Goal: Book appointment/travel/reservation

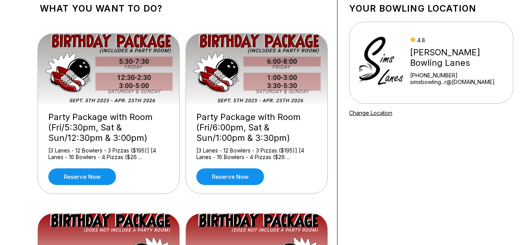
scroll to position [51, 0]
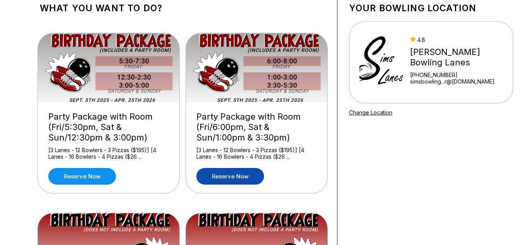
click at [235, 180] on link "Reserve now" at bounding box center [230, 176] width 68 height 17
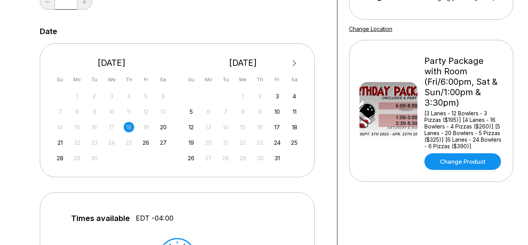
scroll to position [135, 0]
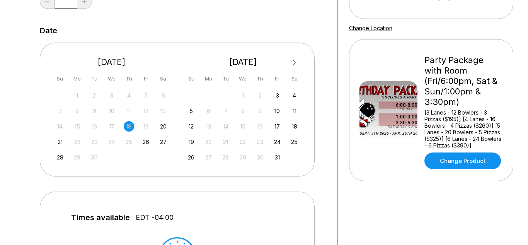
click at [196, 162] on div "26 27 28 29 30 31 1" at bounding box center [243, 157] width 116 height 12
click at [189, 158] on div "26" at bounding box center [191, 157] width 10 height 10
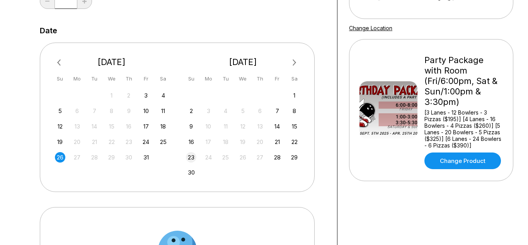
click at [196, 157] on div "23" at bounding box center [191, 157] width 10 height 10
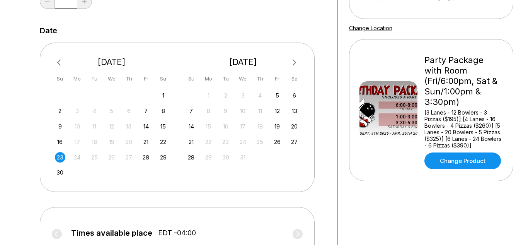
click at [61, 60] on span "Previous Month" at bounding box center [61, 62] width 0 height 9
click at [61, 162] on div "26" at bounding box center [60, 157] width 10 height 10
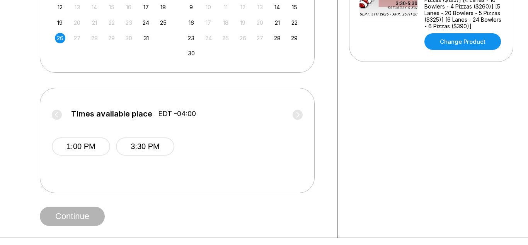
scroll to position [254, 0]
click at [73, 145] on button "1:00 PM" at bounding box center [81, 146] width 58 height 18
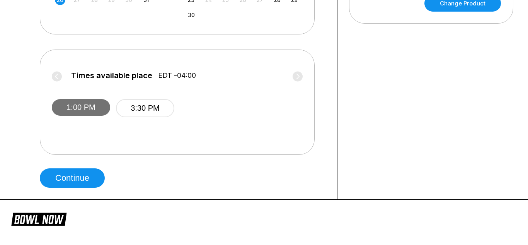
scroll to position [294, 0]
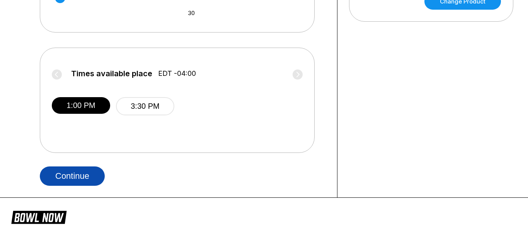
click at [65, 180] on button "Continue" at bounding box center [72, 175] width 65 height 19
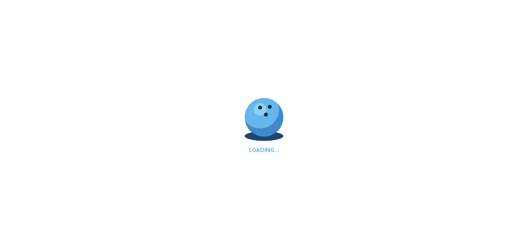
select select "**"
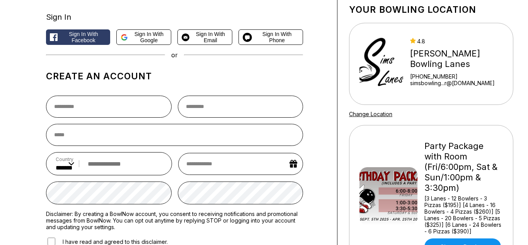
scroll to position [49, 0]
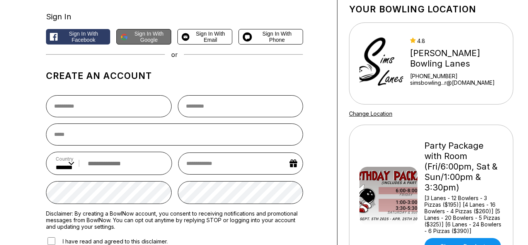
click at [151, 37] on span "Sign in with Google" at bounding box center [149, 37] width 36 height 12
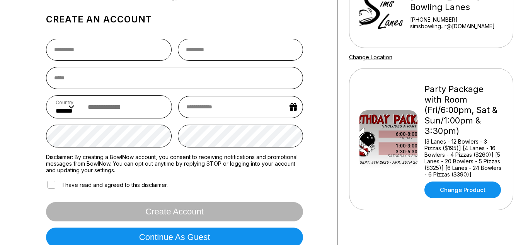
scroll to position [143, 0]
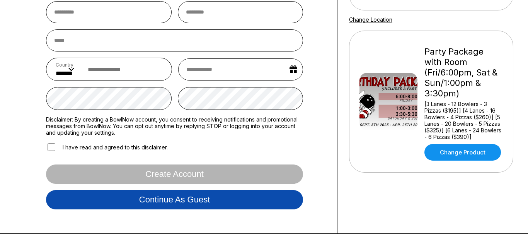
click at [208, 198] on button "Continue as guest" at bounding box center [174, 199] width 257 height 19
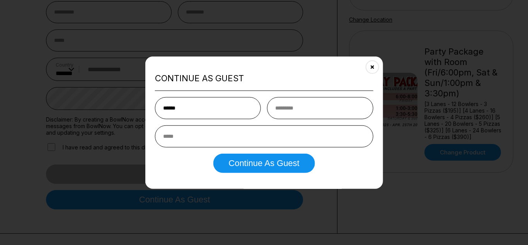
type input "******"
click at [324, 106] on input "text" at bounding box center [320, 108] width 106 height 22
type input "******"
click at [254, 138] on input "email" at bounding box center [264, 136] width 218 height 22
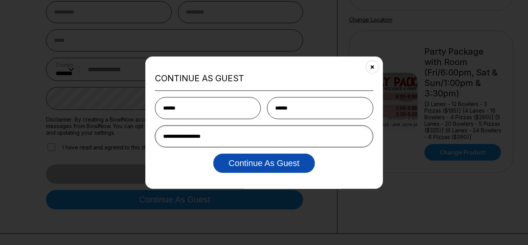
type input "**********"
click at [286, 165] on button "Continue as Guest" at bounding box center [264, 163] width 102 height 19
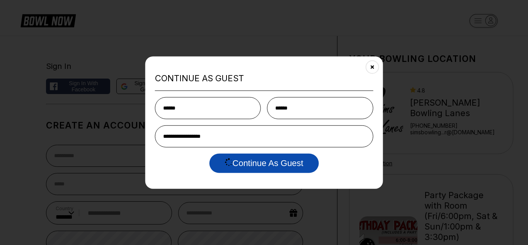
select select "**"
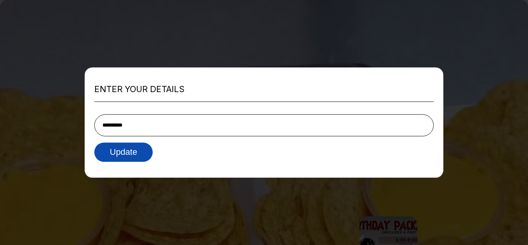
type input "**********"
click at [139, 154] on button "Update" at bounding box center [123, 151] width 58 height 19
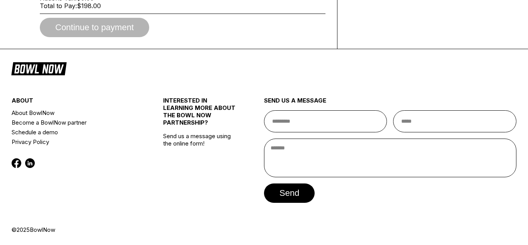
scroll to position [636, 0]
click at [58, 37] on div "Continue to payment" at bounding box center [183, 27] width 286 height 19
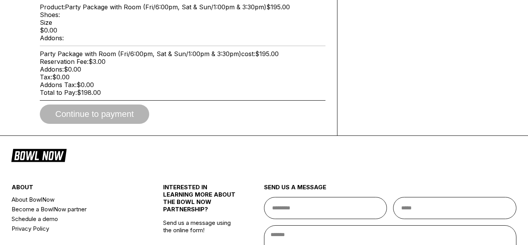
scroll to position [524, 0]
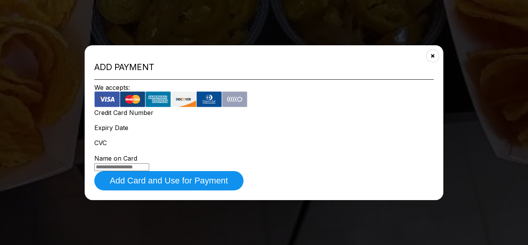
click at [272, 131] on iframe at bounding box center [263, 134] width 339 height 7
click at [340, 139] on div "CVC" at bounding box center [263, 143] width 339 height 8
click at [124, 163] on input at bounding box center [121, 167] width 55 height 8
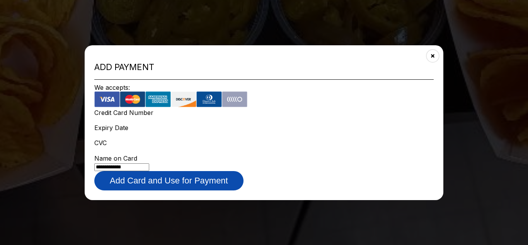
type input "**********"
click at [142, 174] on button "Add Card and Use for Payment" at bounding box center [168, 180] width 149 height 19
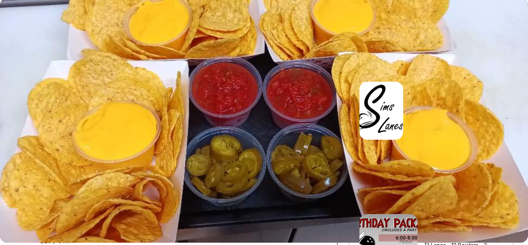
scroll to position [2, 0]
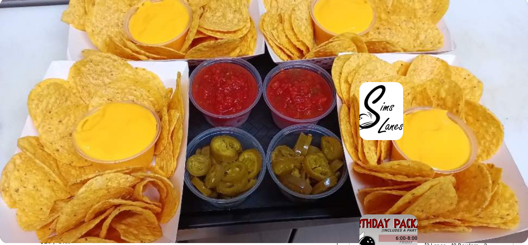
click at [112, 99] on button "Later" at bounding box center [111, 94] width 50 height 20
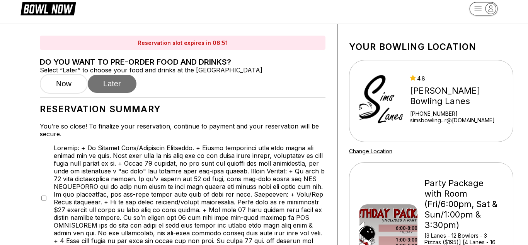
scroll to position [0, 0]
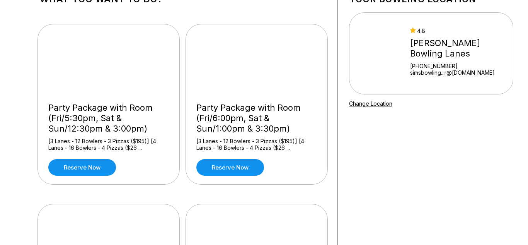
scroll to position [62, 0]
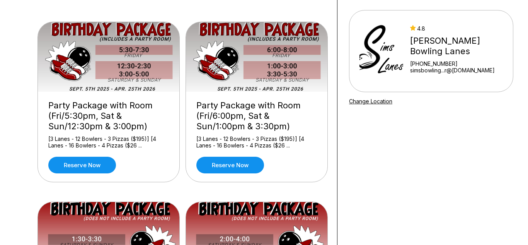
click at [292, 107] on div "Party Package with Room (Fri/6:00pm, Sat & Sun/1:00pm & 3:30pm)" at bounding box center [256, 115] width 121 height 31
click at [246, 166] on link "Reserve now" at bounding box center [230, 165] width 68 height 17
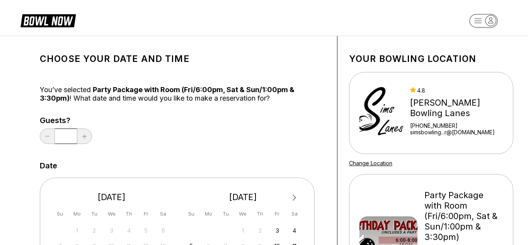
click at [71, 136] on input "*" at bounding box center [66, 135] width 22 height 15
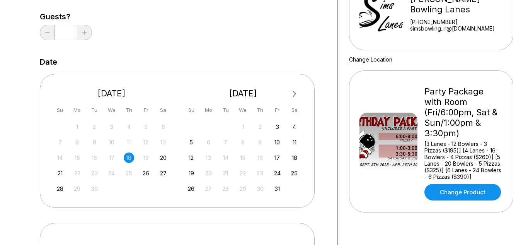
scroll to position [106, 0]
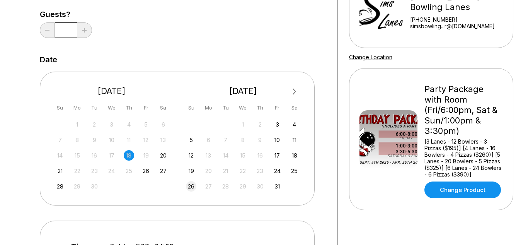
click at [192, 185] on div "26" at bounding box center [191, 186] width 10 height 10
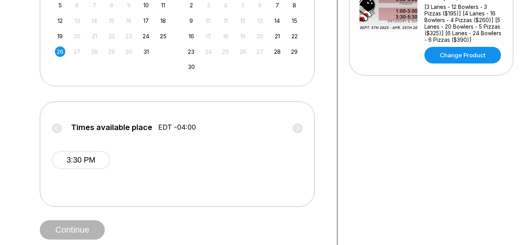
scroll to position [240, 0]
click at [56, 129] on label "Times available place EDT -04:00" at bounding box center [177, 129] width 251 height 12
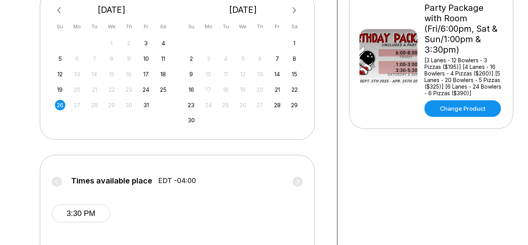
scroll to position [188, 0]
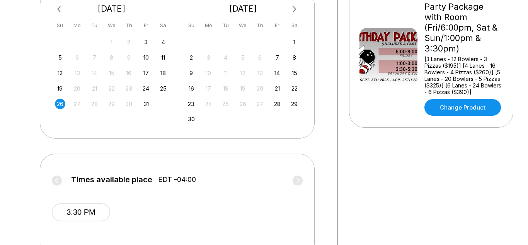
click at [62, 103] on div "26" at bounding box center [60, 104] width 10 height 10
click at [58, 177] on label "Times available place EDT -04:00" at bounding box center [177, 181] width 251 height 12
click at [302, 173] on div "Times available place EDT -04:00 3:30 PM" at bounding box center [177, 199] width 251 height 68
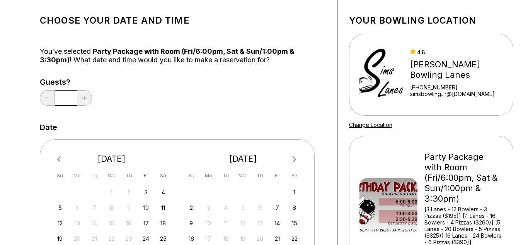
scroll to position [0, 0]
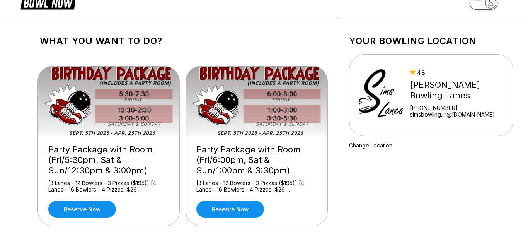
scroll to position [62, 0]
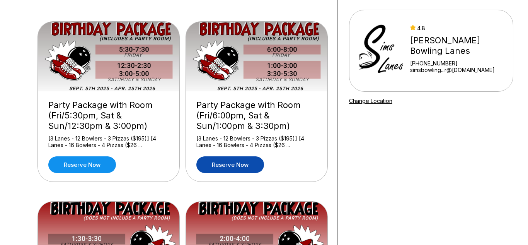
click at [233, 157] on link "Reserve now" at bounding box center [230, 164] width 68 height 17
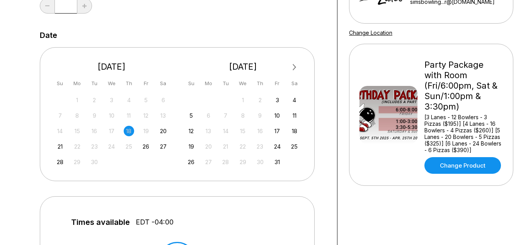
scroll to position [131, 0]
click at [195, 164] on div "26" at bounding box center [191, 161] width 10 height 10
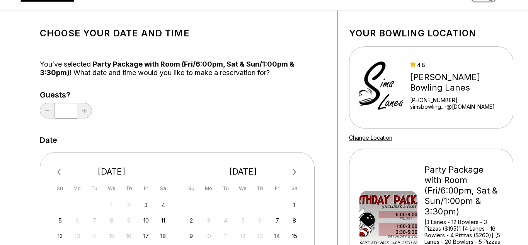
scroll to position [24, 0]
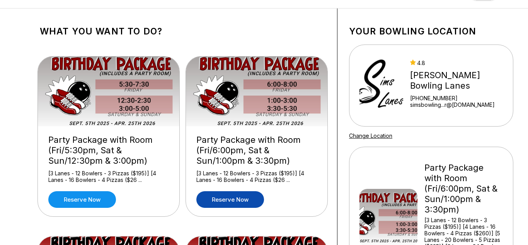
scroll to position [43, 0]
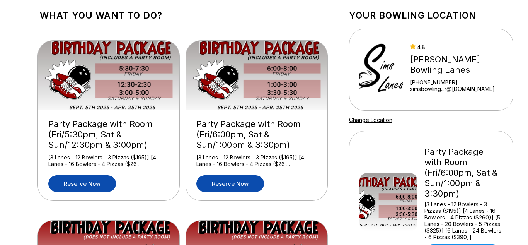
click at [78, 186] on link "Reserve now" at bounding box center [82, 183] width 68 height 17
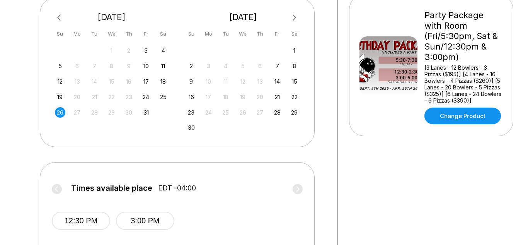
scroll to position [183, 0]
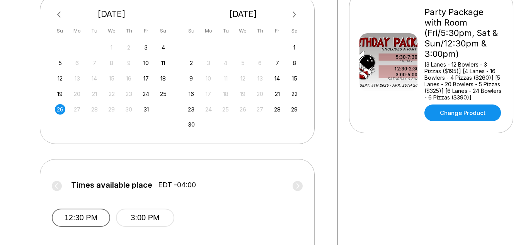
click at [75, 218] on button "12:30 PM" at bounding box center [81, 217] width 58 height 18
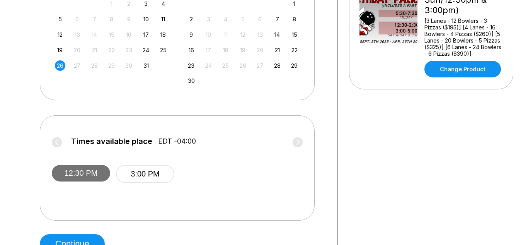
scroll to position [223, 0]
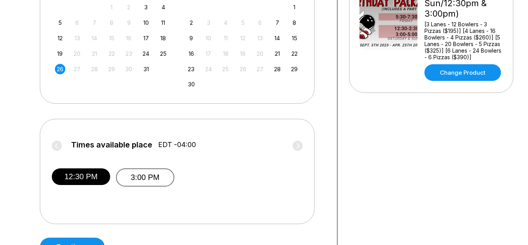
click at [145, 181] on button "3:00 PM" at bounding box center [145, 177] width 58 height 18
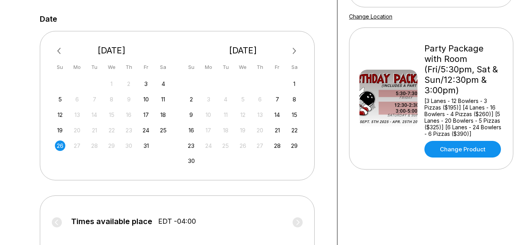
scroll to position [147, 0]
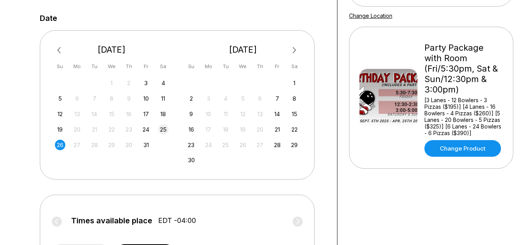
click at [167, 131] on div "25" at bounding box center [163, 129] width 10 height 10
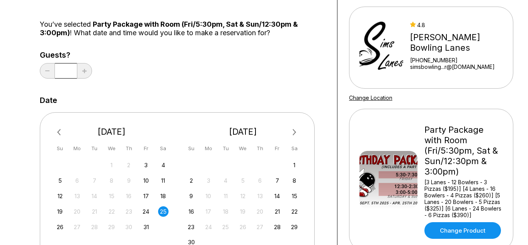
scroll to position [49, 0]
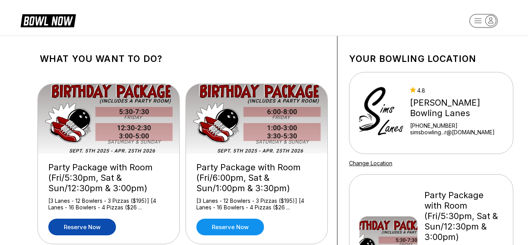
scroll to position [45, 0]
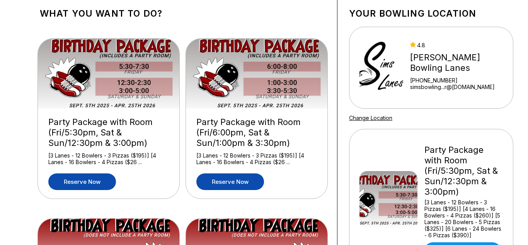
click at [239, 183] on link "Reserve now" at bounding box center [230, 181] width 68 height 17
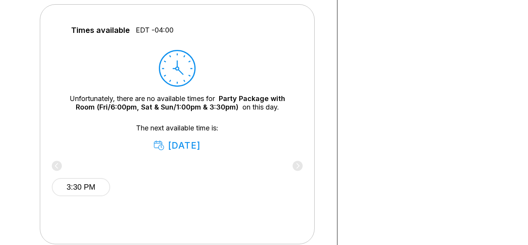
scroll to position [339, 0]
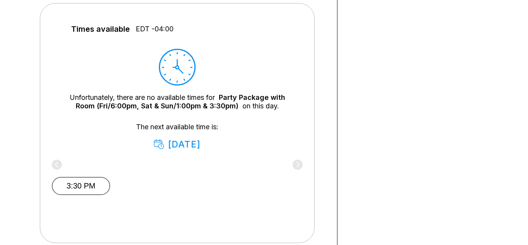
click at [85, 186] on button "3:30 PM" at bounding box center [81, 186] width 58 height 18
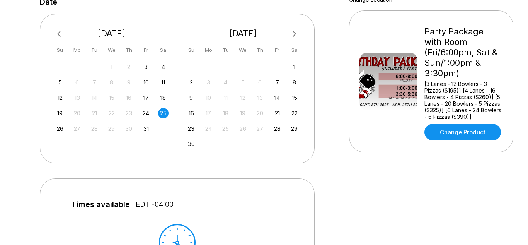
scroll to position [162, 0]
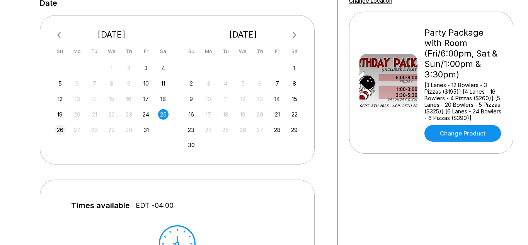
click at [59, 132] on div "26" at bounding box center [60, 130] width 10 height 10
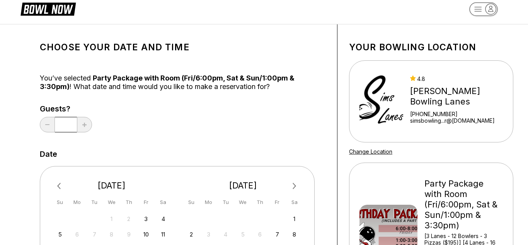
scroll to position [14, 0]
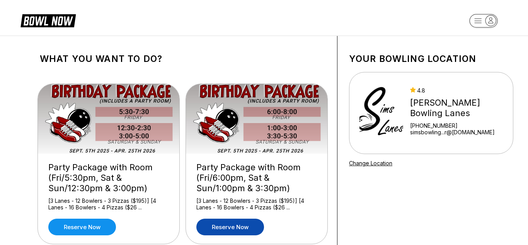
click at [237, 222] on link "Reserve now" at bounding box center [230, 226] width 68 height 17
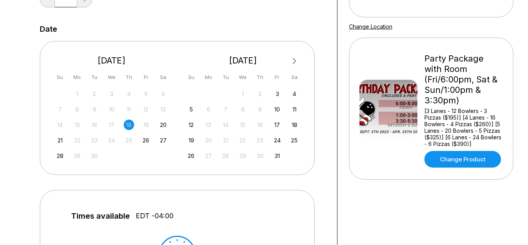
scroll to position [137, 0]
click at [195, 152] on div "26" at bounding box center [191, 155] width 10 height 10
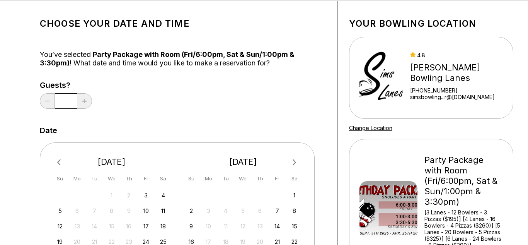
scroll to position [29, 0]
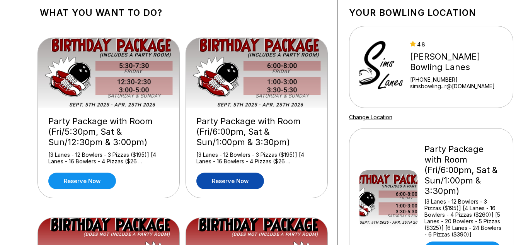
scroll to position [46, 0]
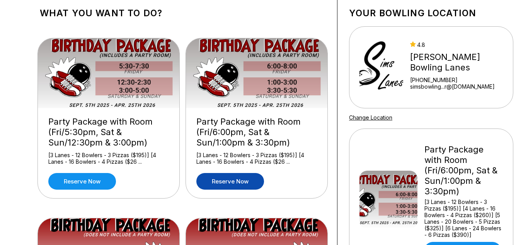
click at [232, 179] on link "Reserve now" at bounding box center [230, 181] width 68 height 17
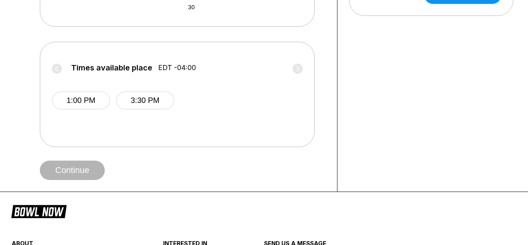
scroll to position [300, 0]
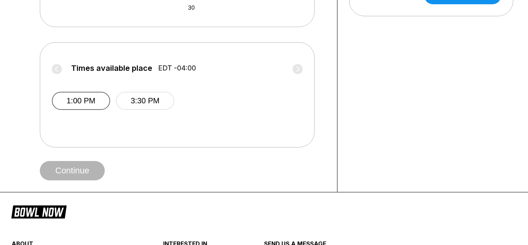
click at [83, 100] on button "1:00 PM" at bounding box center [81, 101] width 58 height 18
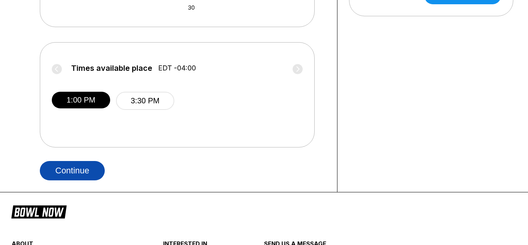
click at [81, 170] on button "Continue" at bounding box center [72, 170] width 65 height 19
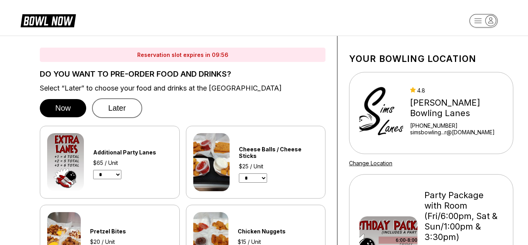
click at [120, 109] on button "Later" at bounding box center [117, 108] width 50 height 20
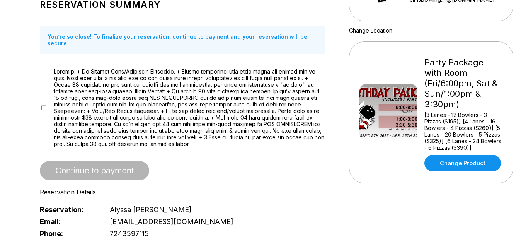
scroll to position [133, 0]
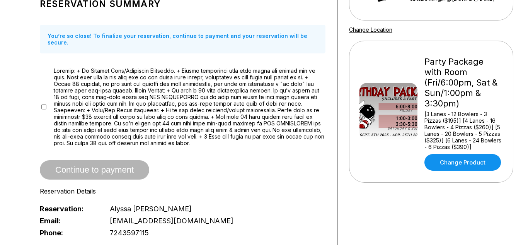
click at [37, 97] on div "Reservation slot expires in 09:54 DO YOU WANT TO PRE-ORDER FOOD AND DRINKS? Sel…" at bounding box center [182, 206] width 309 height 606
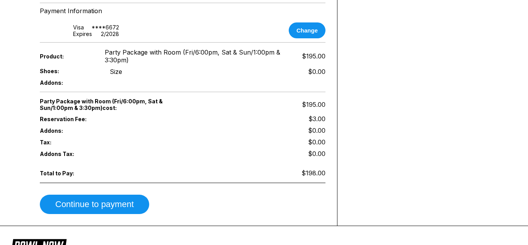
scroll to position [419, 0]
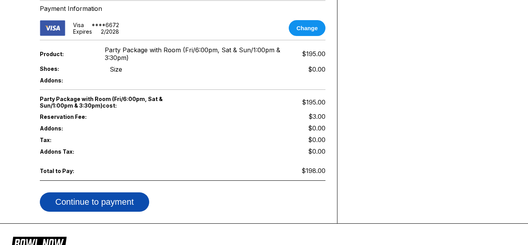
click at [113, 196] on button "Continue to payment" at bounding box center [94, 201] width 109 height 19
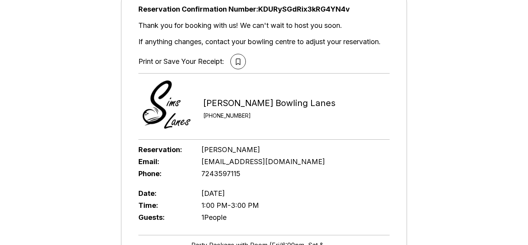
scroll to position [61, 0]
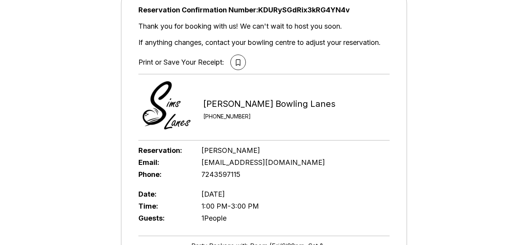
click at [247, 198] on div "Date: Sunday ,October 26" at bounding box center [263, 194] width 251 height 12
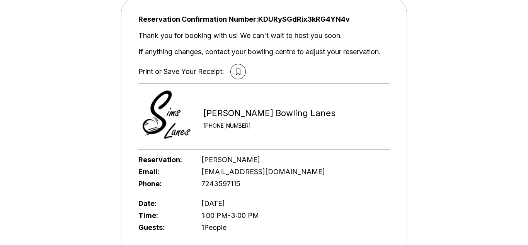
scroll to position [62, 0]
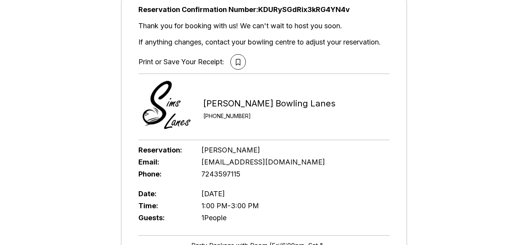
click at [82, 170] on div "Reservation Confirmation Number: KDURySGdRix3kRG4YN4v Thank you for booking wit…" at bounding box center [264, 179] width 528 height 411
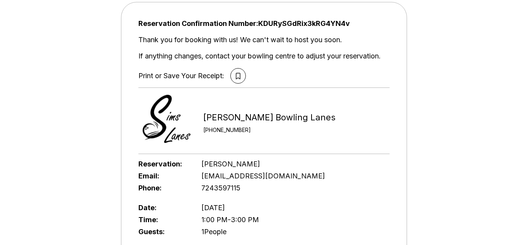
scroll to position [46, 0]
